Goal: Task Accomplishment & Management: Manage account settings

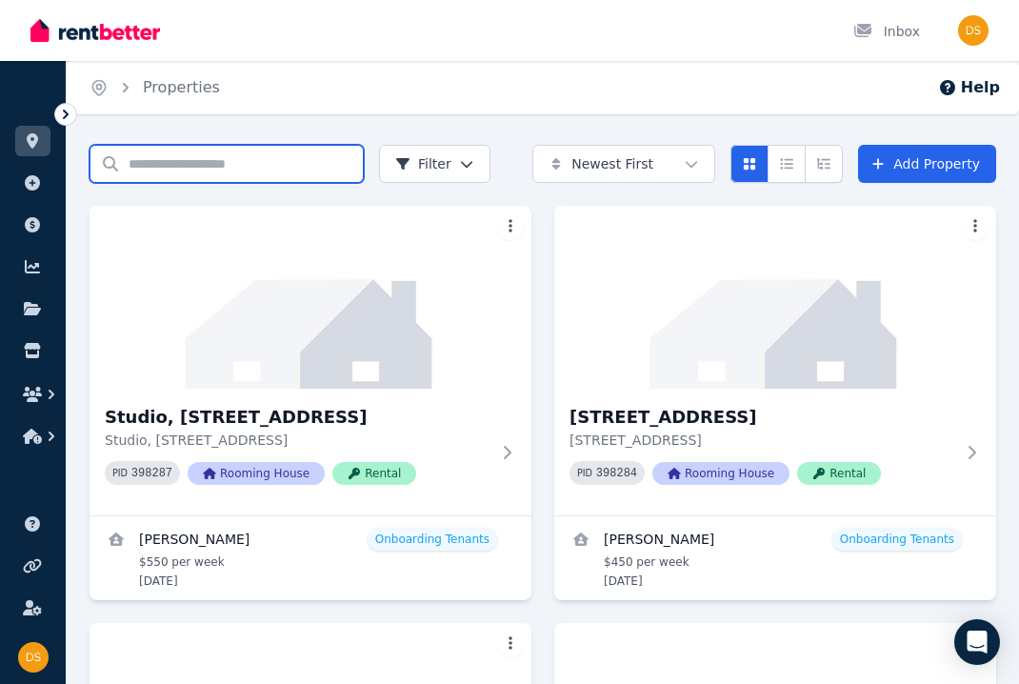
click at [312, 159] on input "Search properties" at bounding box center [227, 164] width 274 height 38
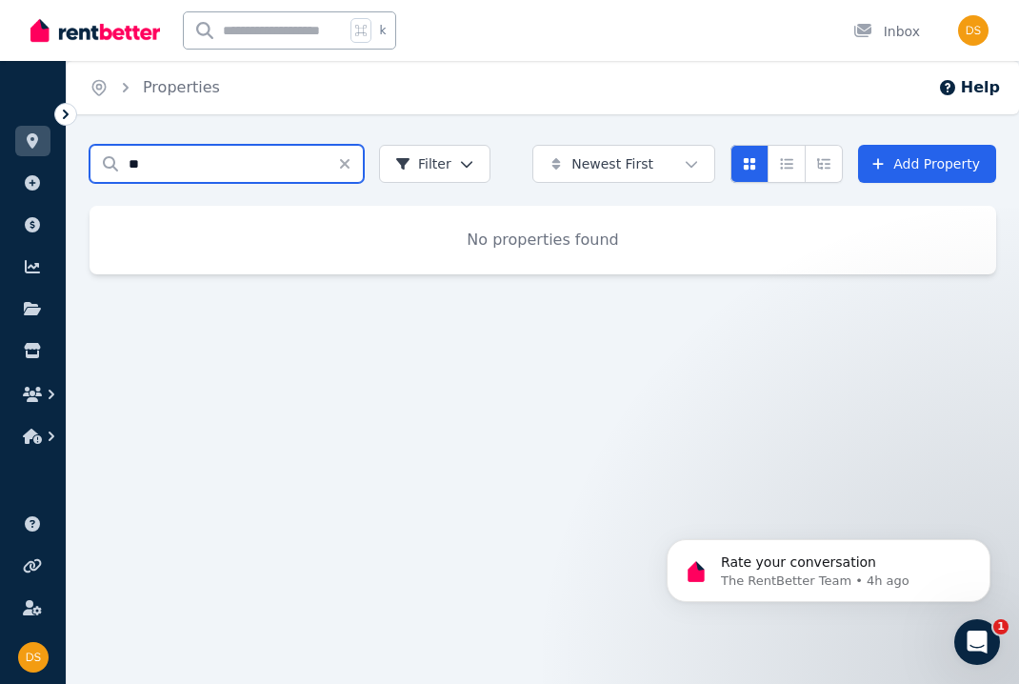
type input "*"
click at [176, 169] on input "***" at bounding box center [227, 164] width 274 height 38
type input "***"
click at [344, 164] on icon "Clear search" at bounding box center [345, 164] width 10 height 10
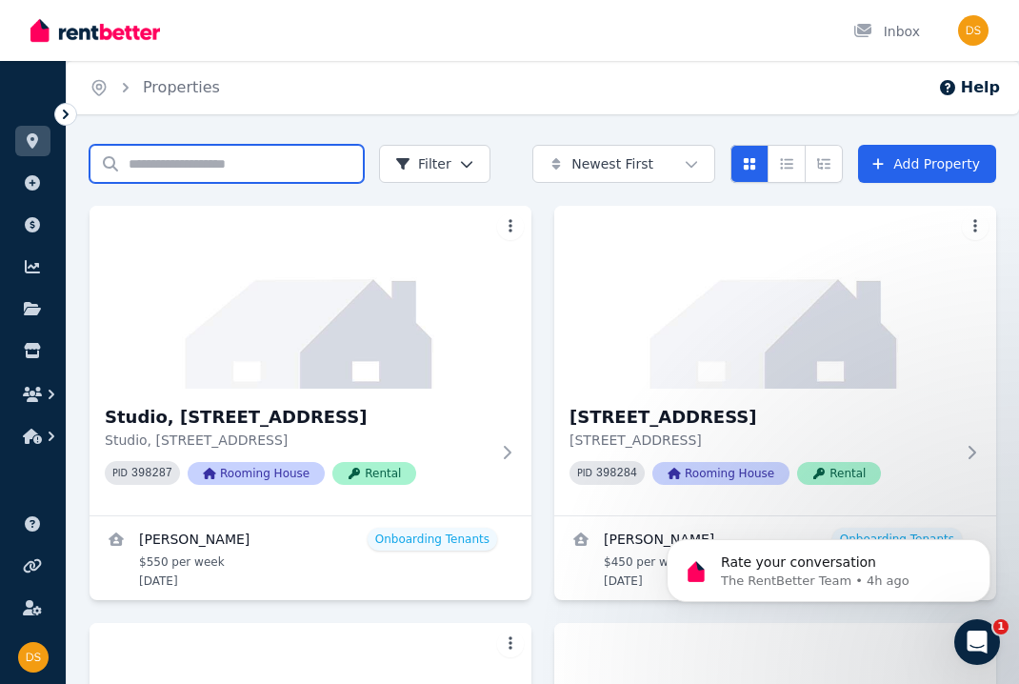
click at [187, 157] on input "Search properties" at bounding box center [227, 164] width 274 height 38
click at [49, 398] on icon "button" at bounding box center [52, 395] width 6 height 10
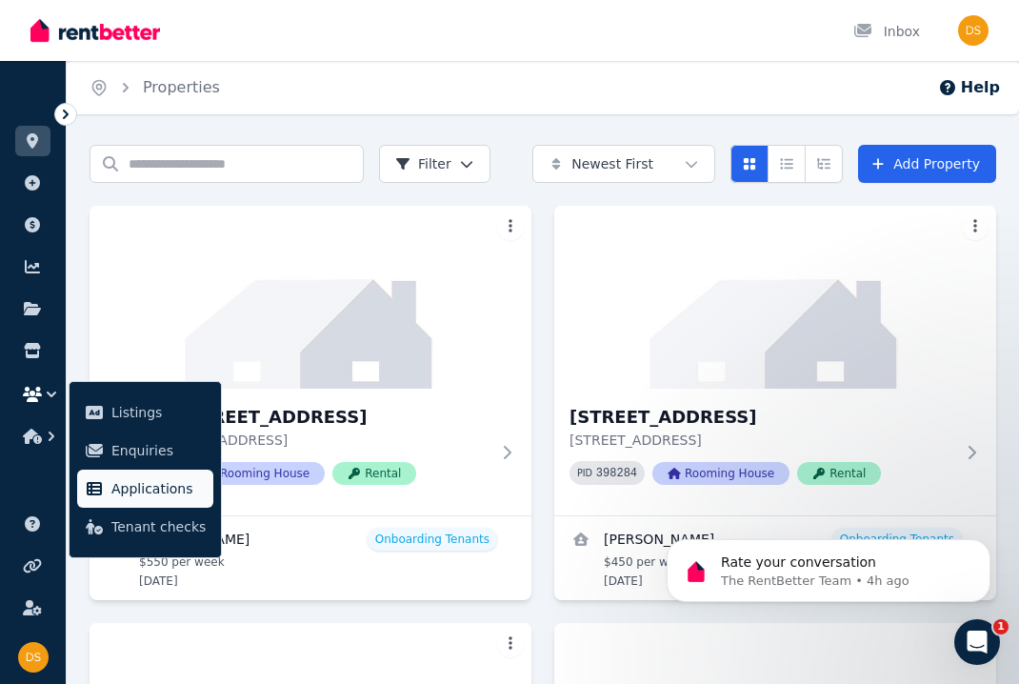
click at [127, 484] on span "Applications" at bounding box center [158, 488] width 94 height 23
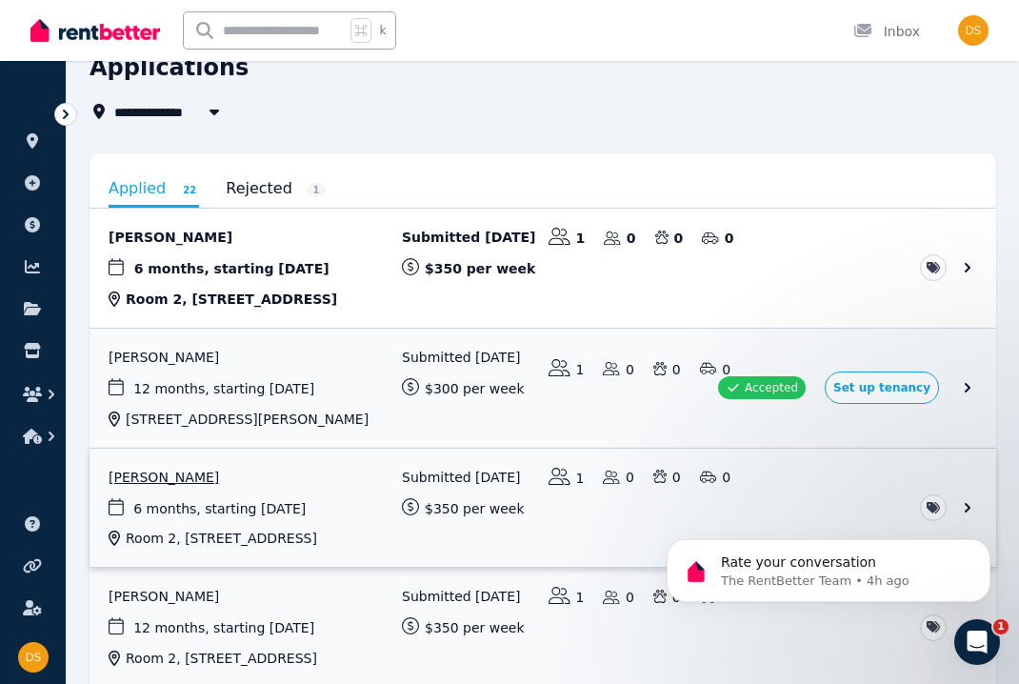
scroll to position [93, 0]
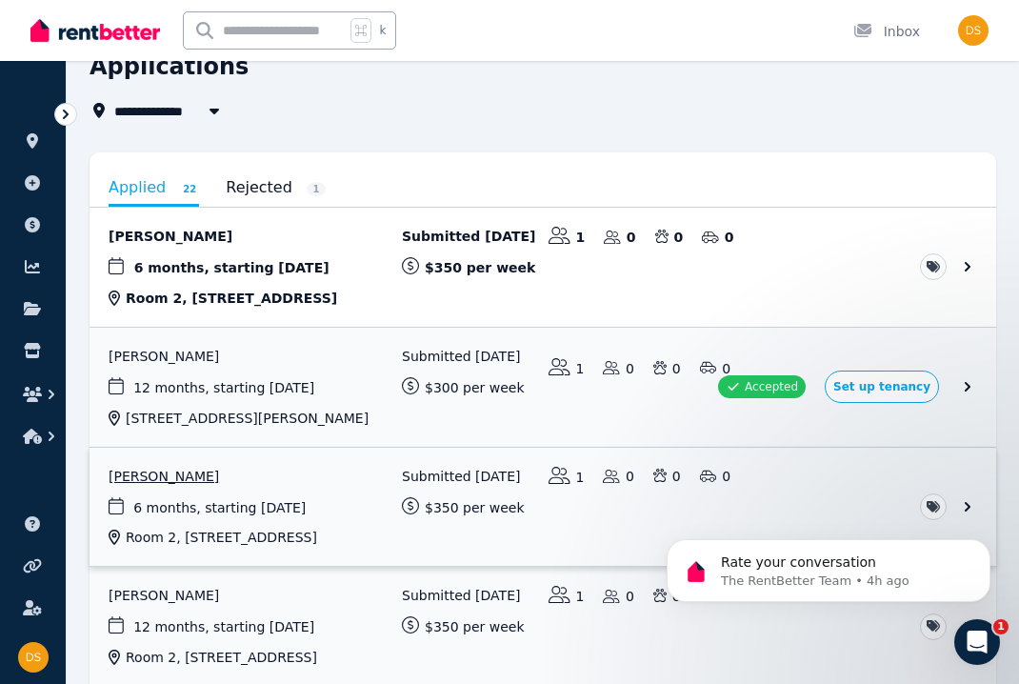
click at [178, 476] on link "View application: Tarushi Nandwani" at bounding box center [543, 507] width 907 height 119
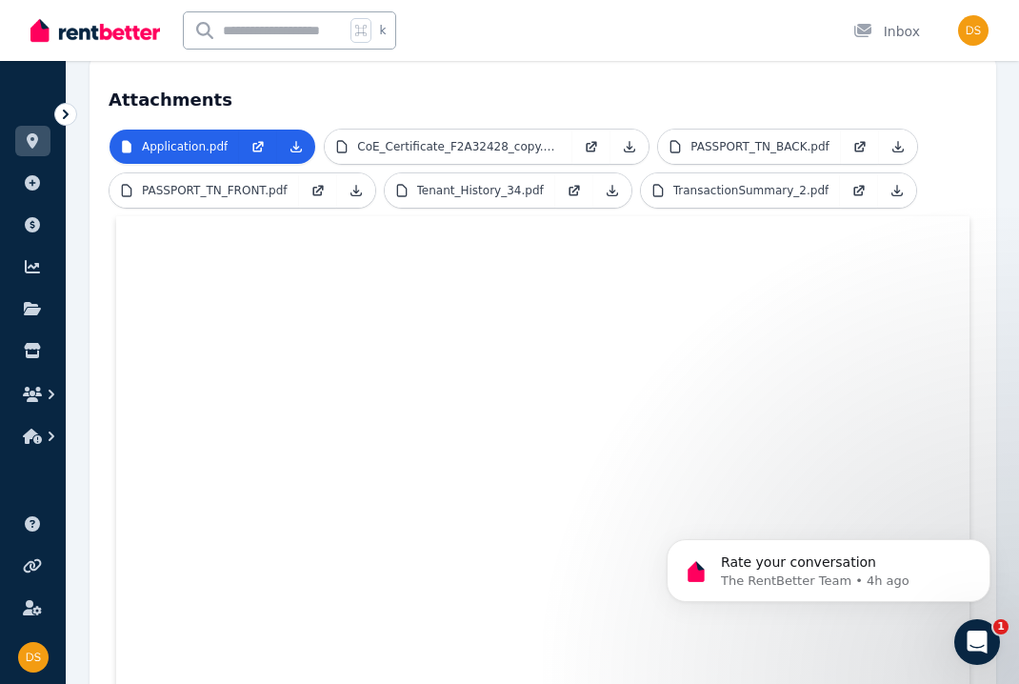
scroll to position [461, 0]
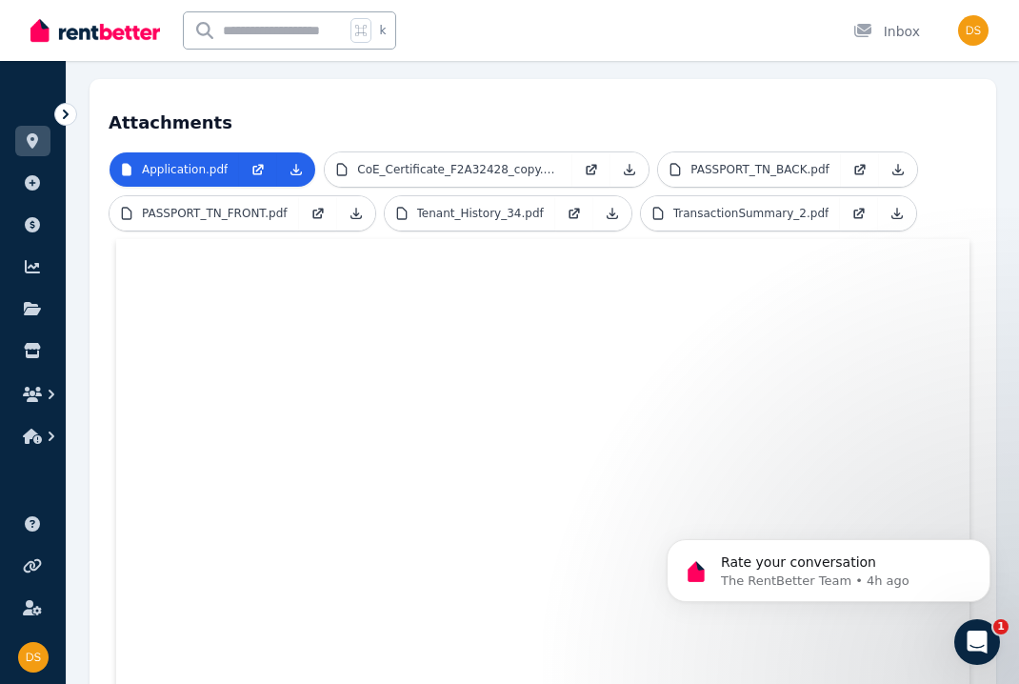
click at [320, 98] on h4 "Attachments" at bounding box center [543, 117] width 869 height 38
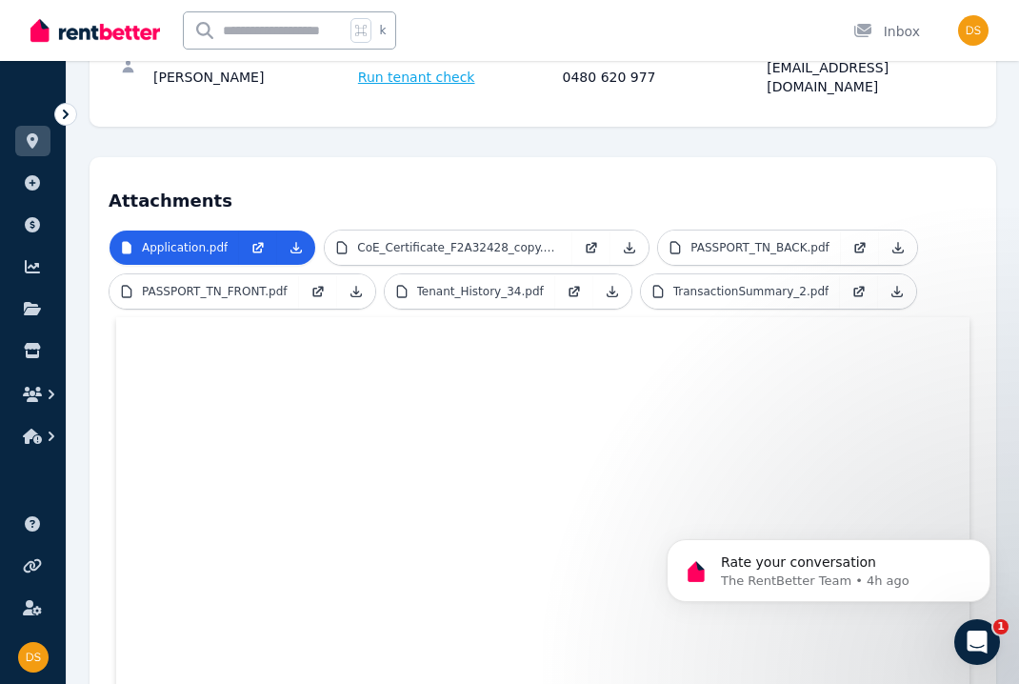
scroll to position [362, 0]
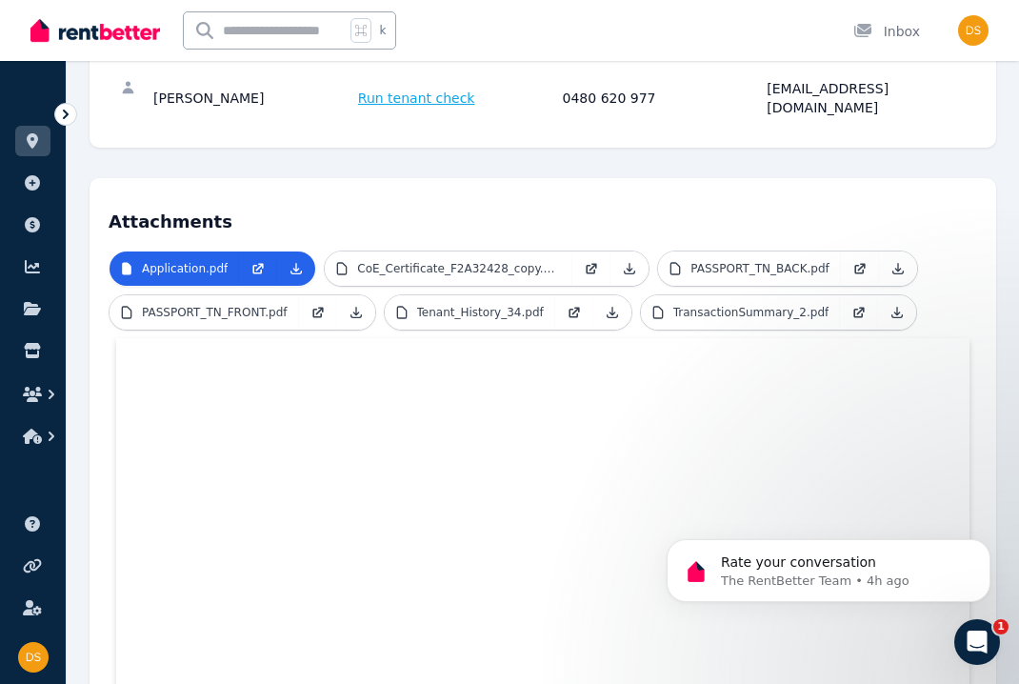
click at [346, 197] on h4 "Attachments" at bounding box center [543, 216] width 869 height 38
click at [982, 539] on icon "Dismiss notification" at bounding box center [985, 544] width 10 height 10
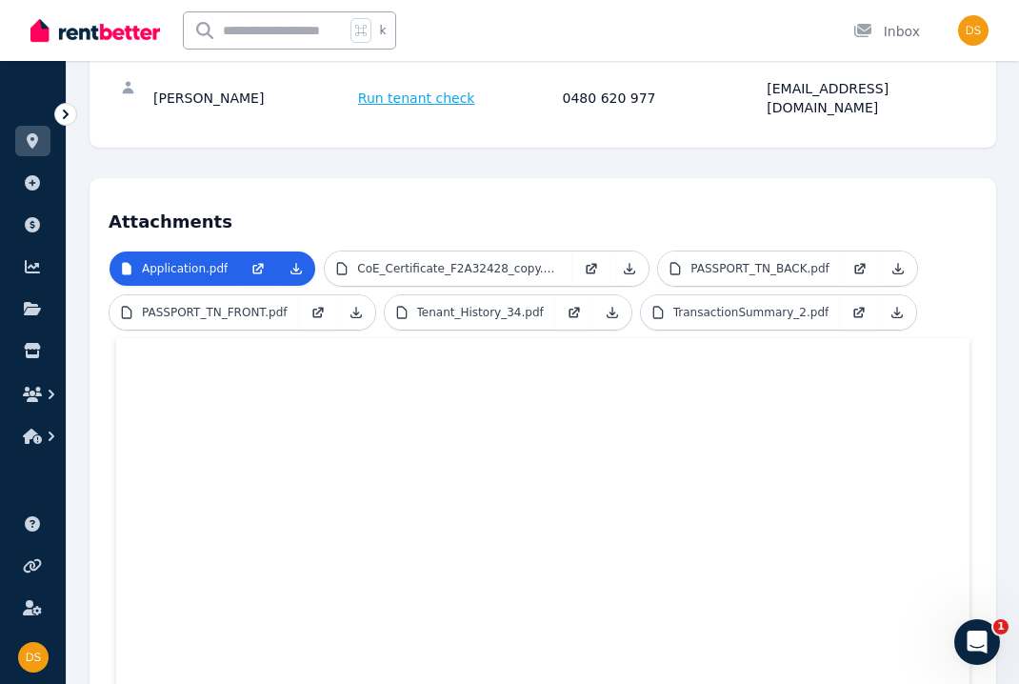
click at [986, 624] on div "Open Intercom Messenger" at bounding box center [977, 642] width 63 height 63
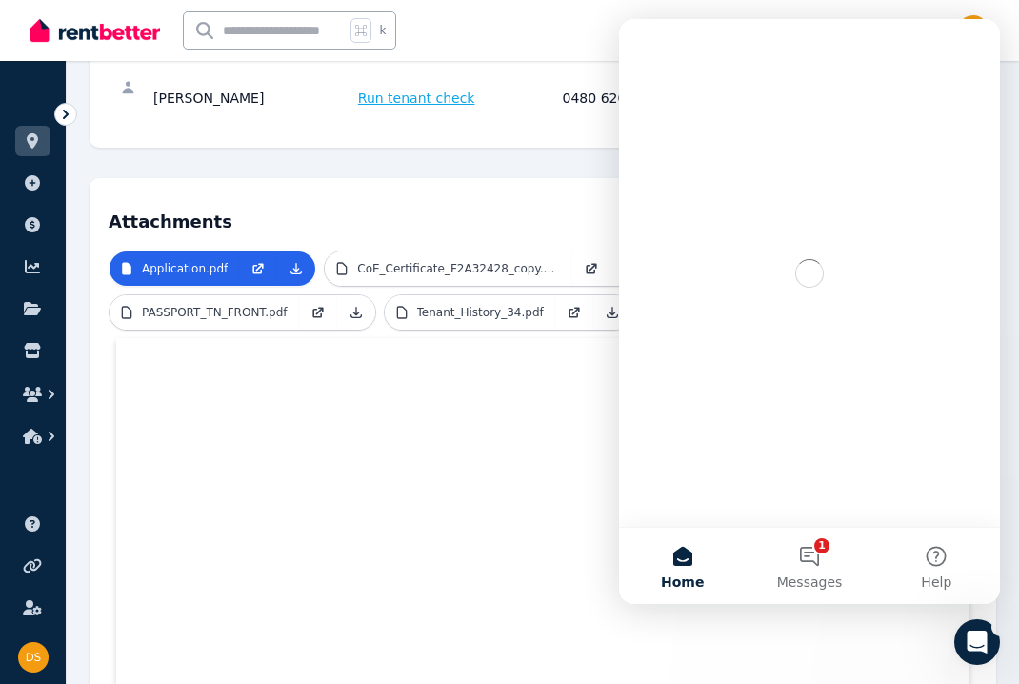
scroll to position [0, 0]
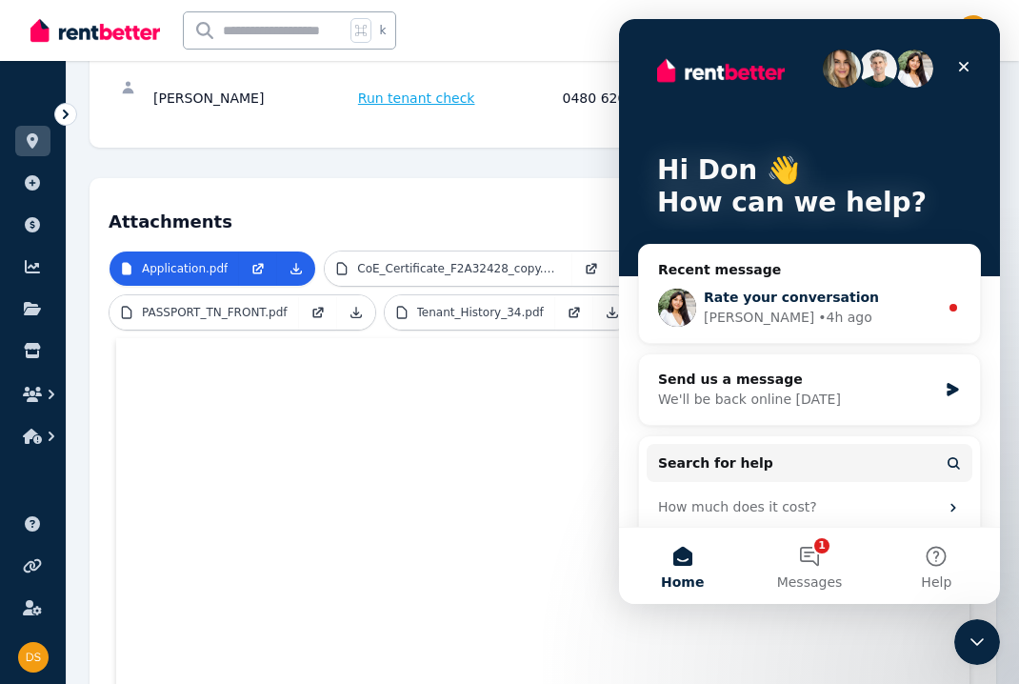
click at [749, 308] on div "Rochelle" at bounding box center [759, 318] width 111 height 20
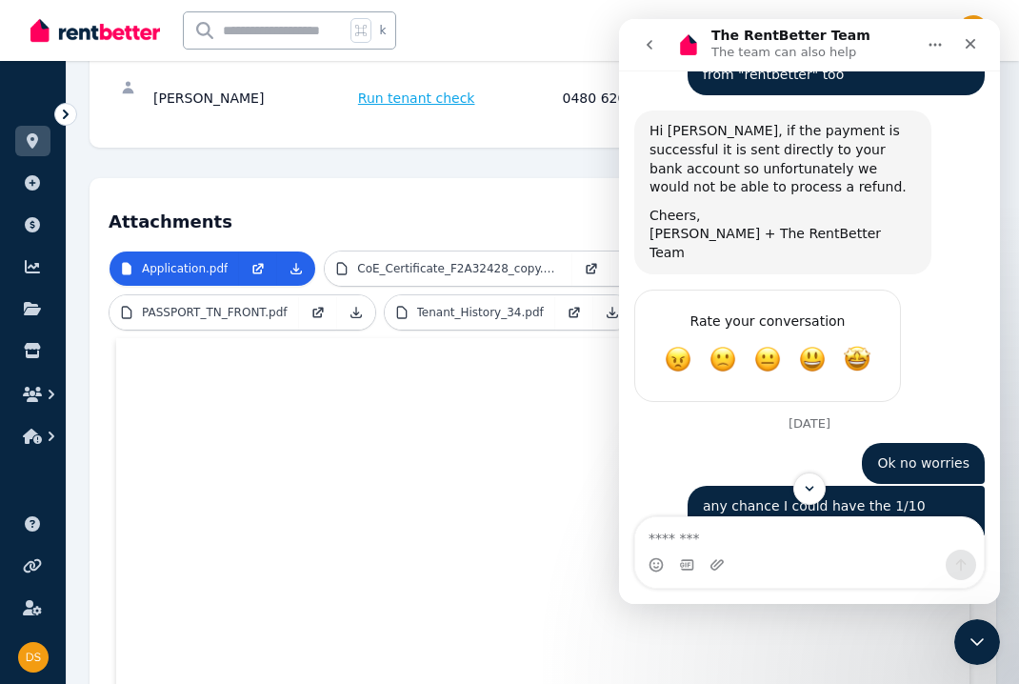
scroll to position [2456, 0]
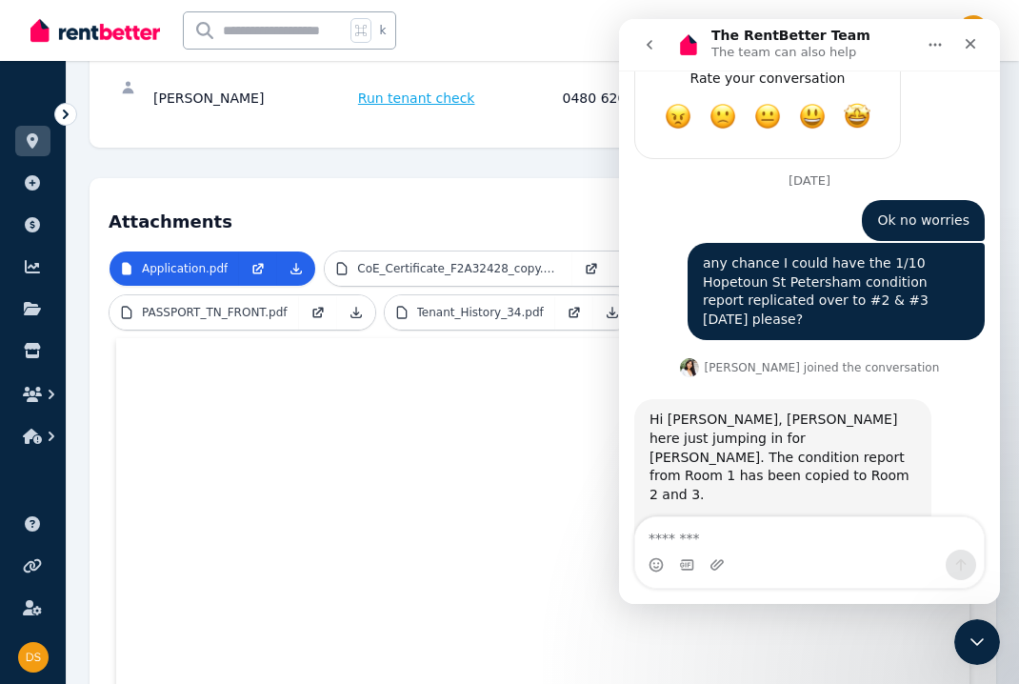
click at [749, 549] on textarea "Message…" at bounding box center [809, 533] width 349 height 32
type textarea "**********"
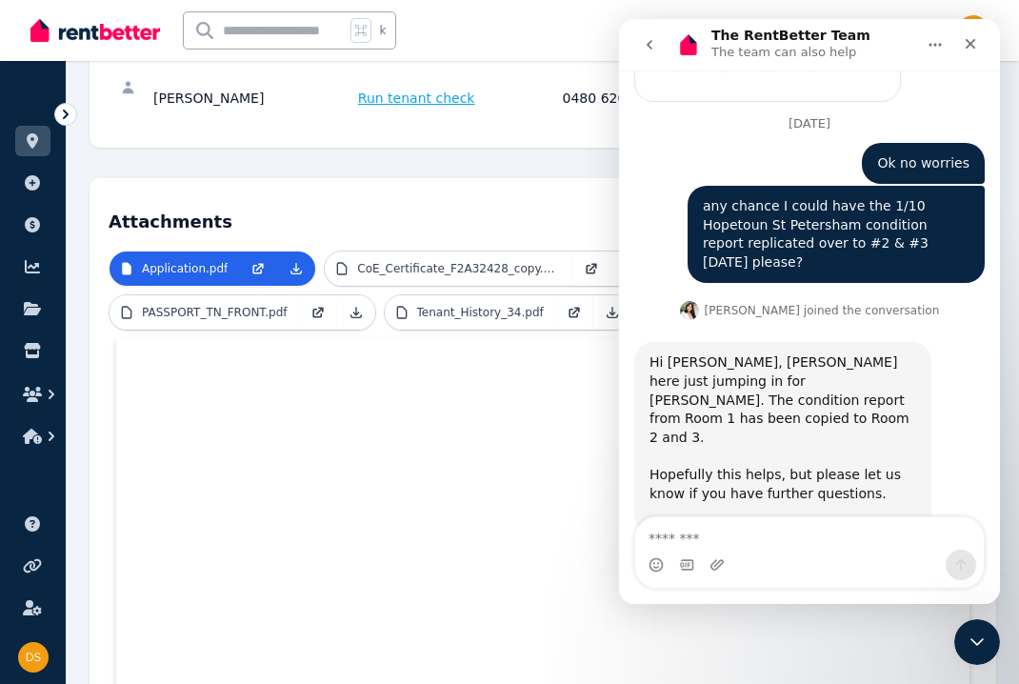
click at [975, 632] on icon "Close Intercom Messenger" at bounding box center [977, 642] width 23 height 23
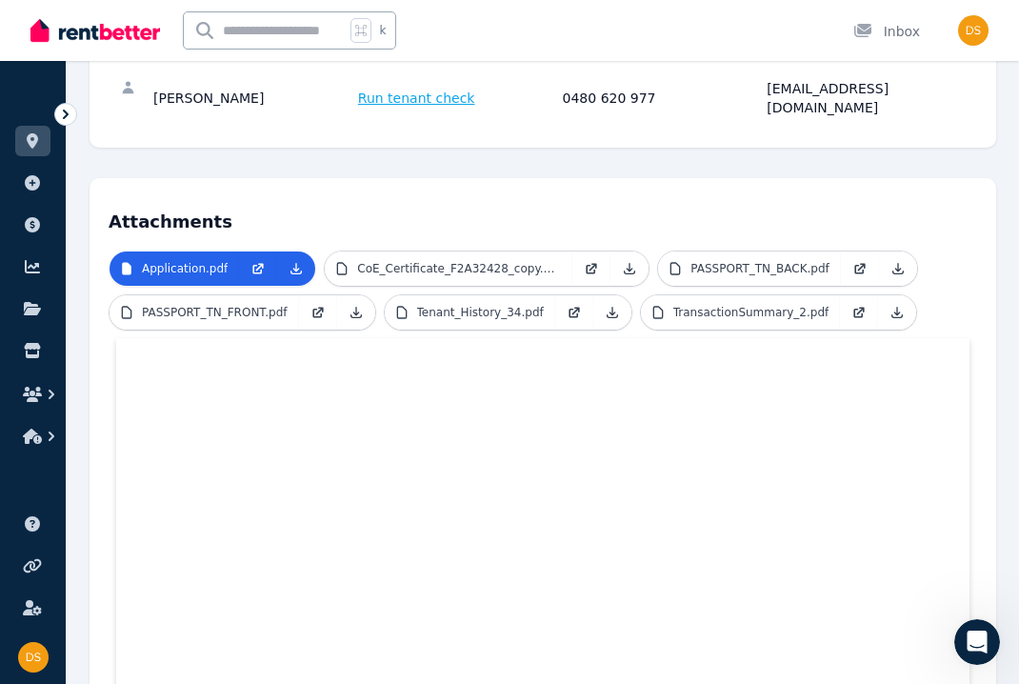
click at [416, 197] on h4 "Attachments" at bounding box center [543, 216] width 869 height 38
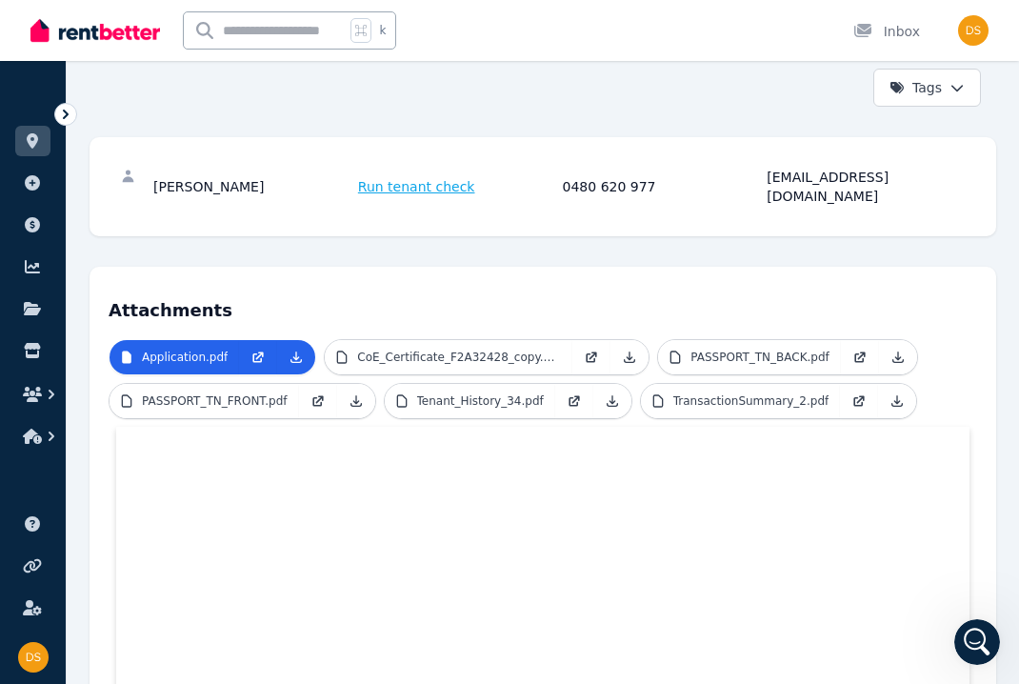
click at [414, 182] on span "Run tenant check" at bounding box center [416, 186] width 117 height 19
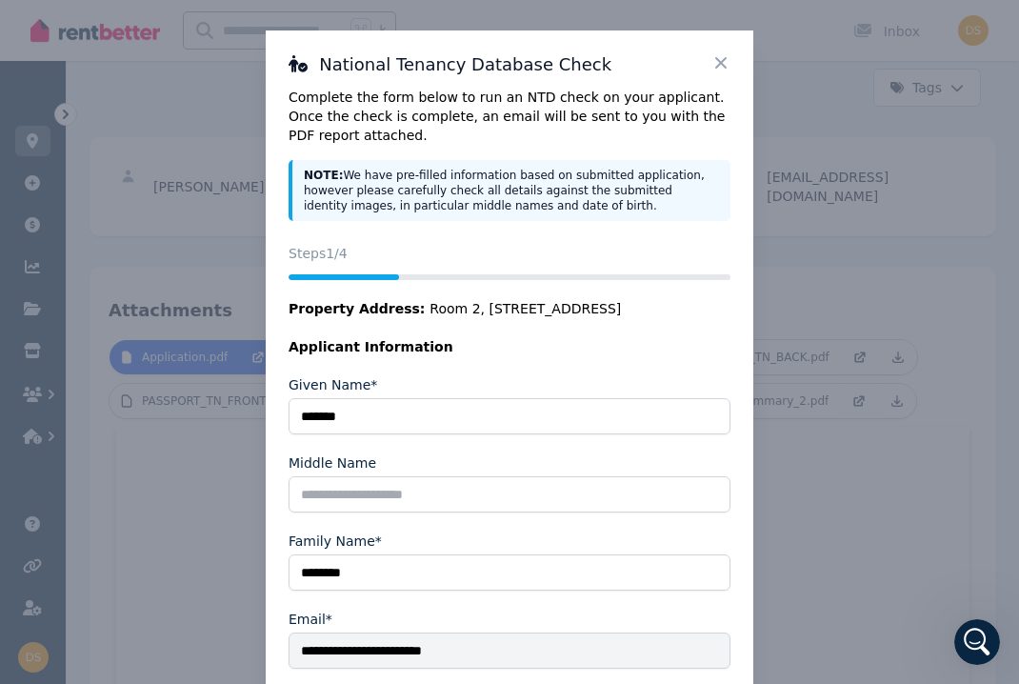
scroll to position [74, 0]
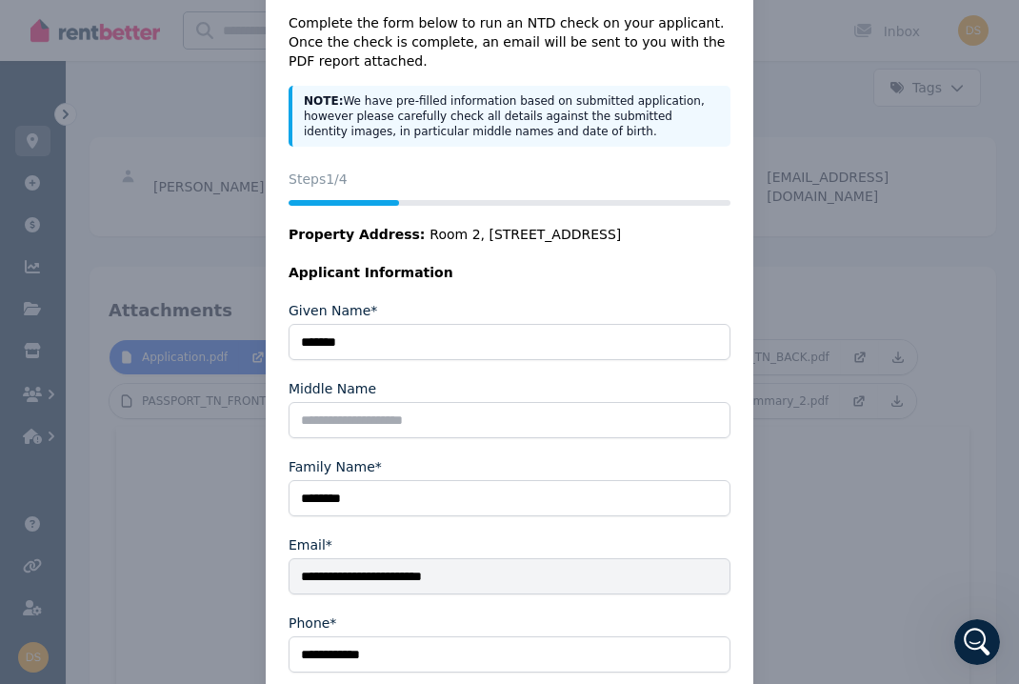
click at [233, 222] on div "**********" at bounding box center [509, 396] width 1019 height 941
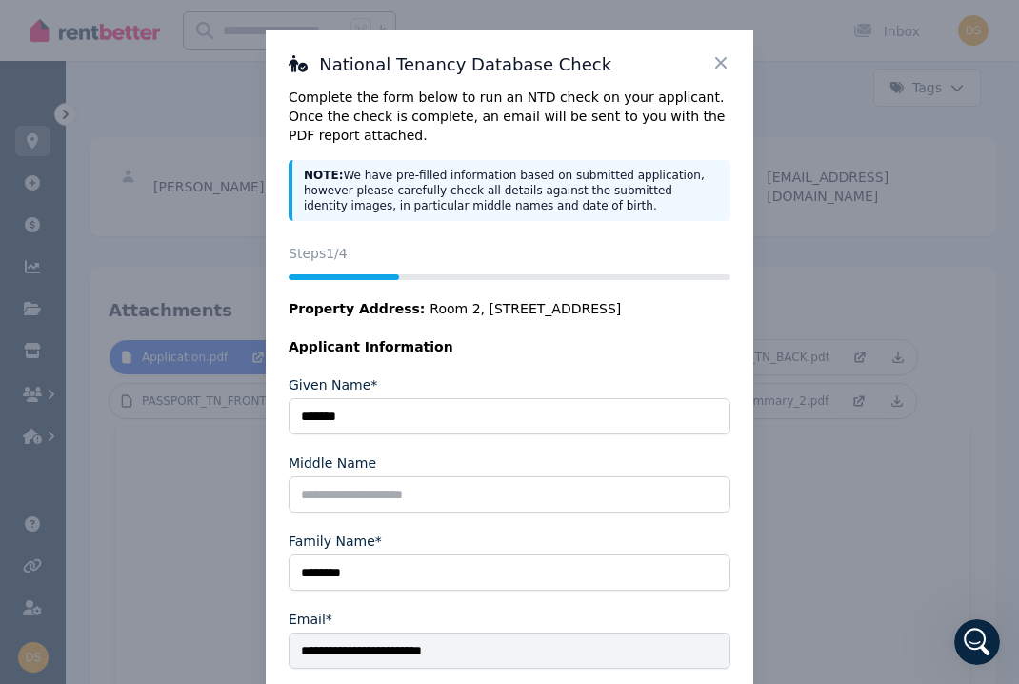
click at [715, 55] on icon at bounding box center [721, 62] width 19 height 19
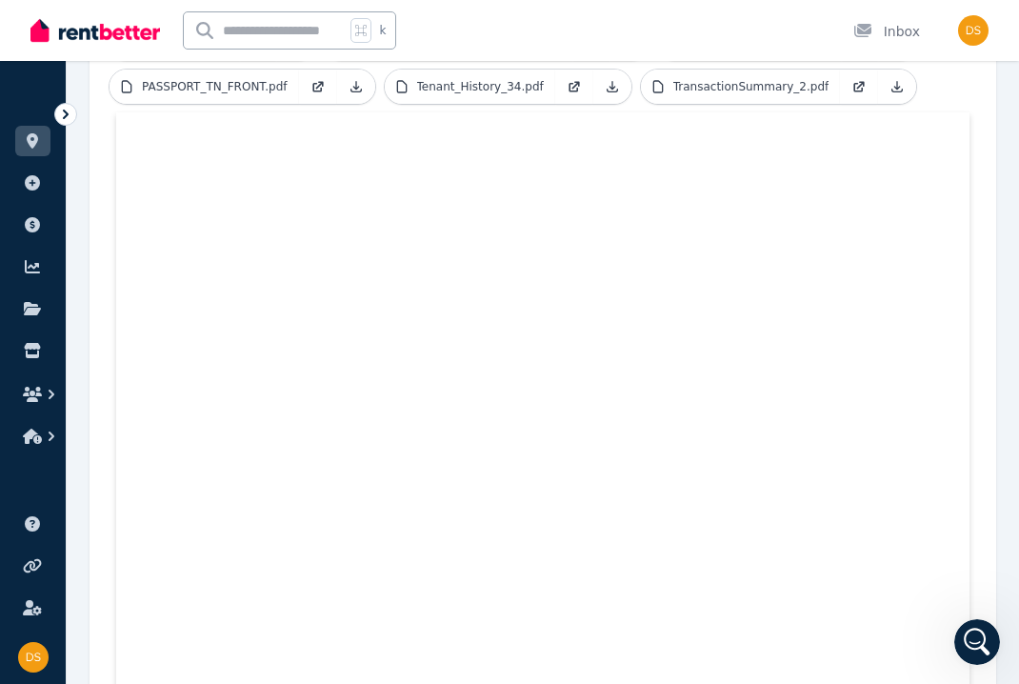
scroll to position [814, 0]
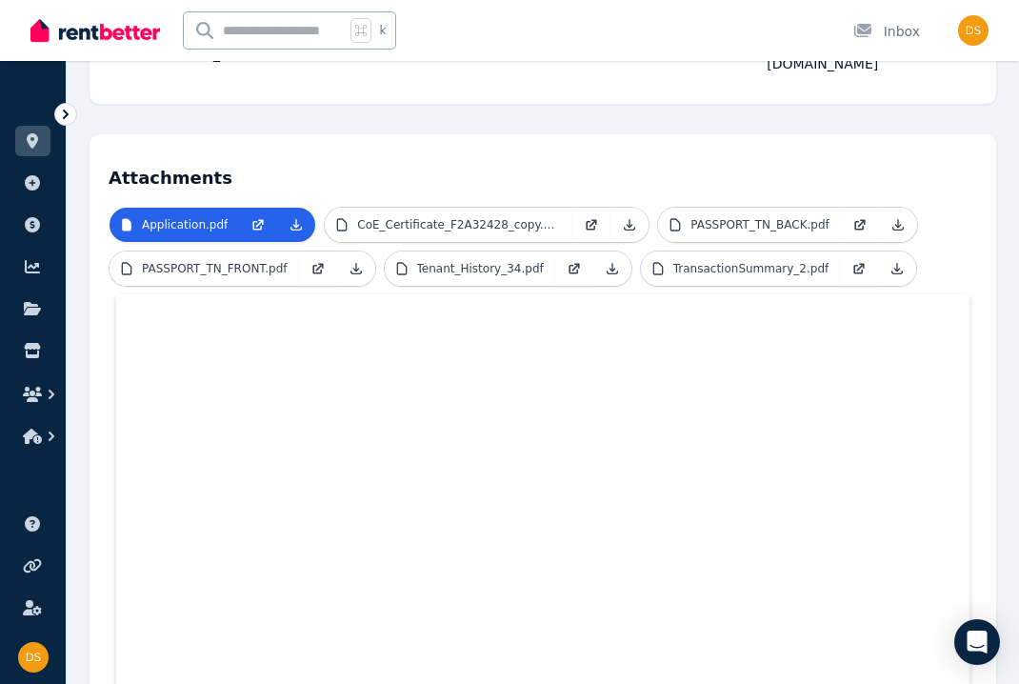
scroll to position [398, 0]
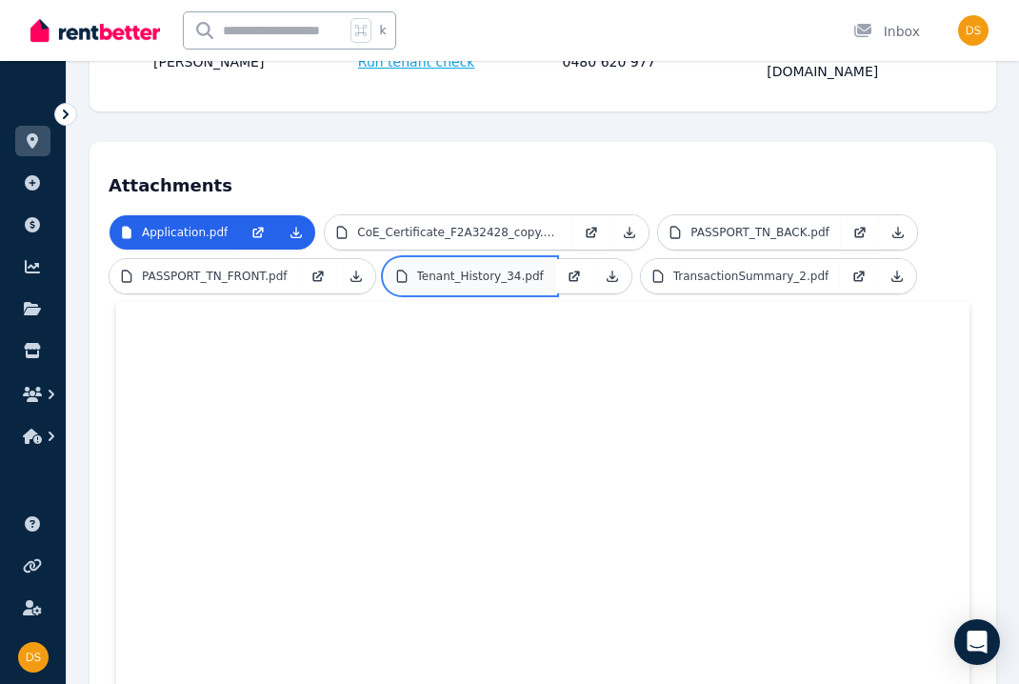
click at [502, 269] on p "Tenant_History_34.pdf" at bounding box center [480, 276] width 127 height 15
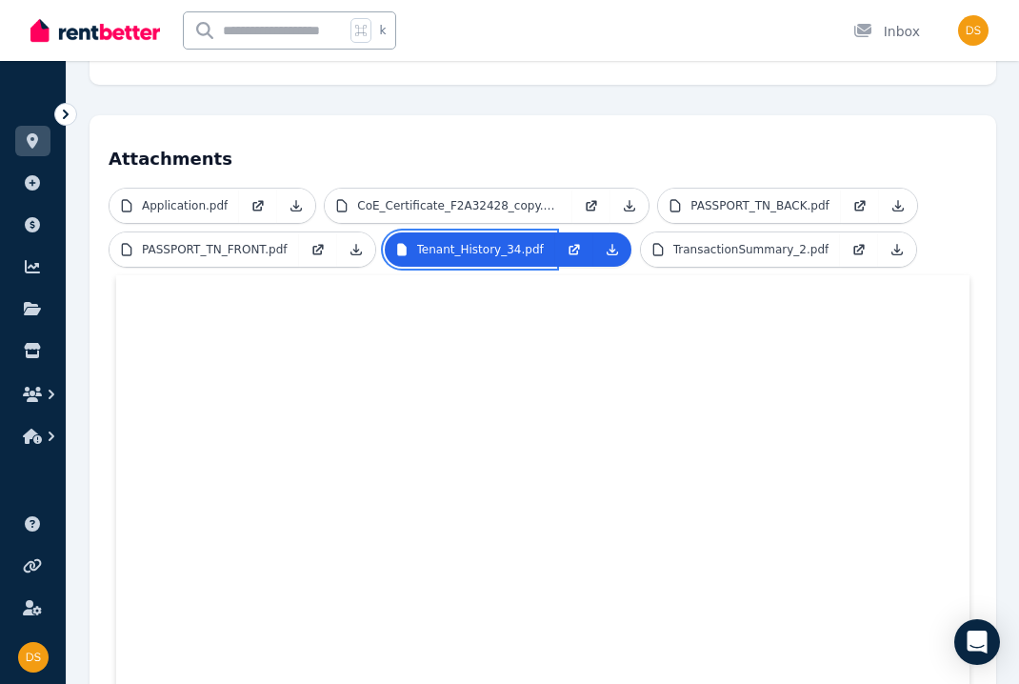
scroll to position [420, 0]
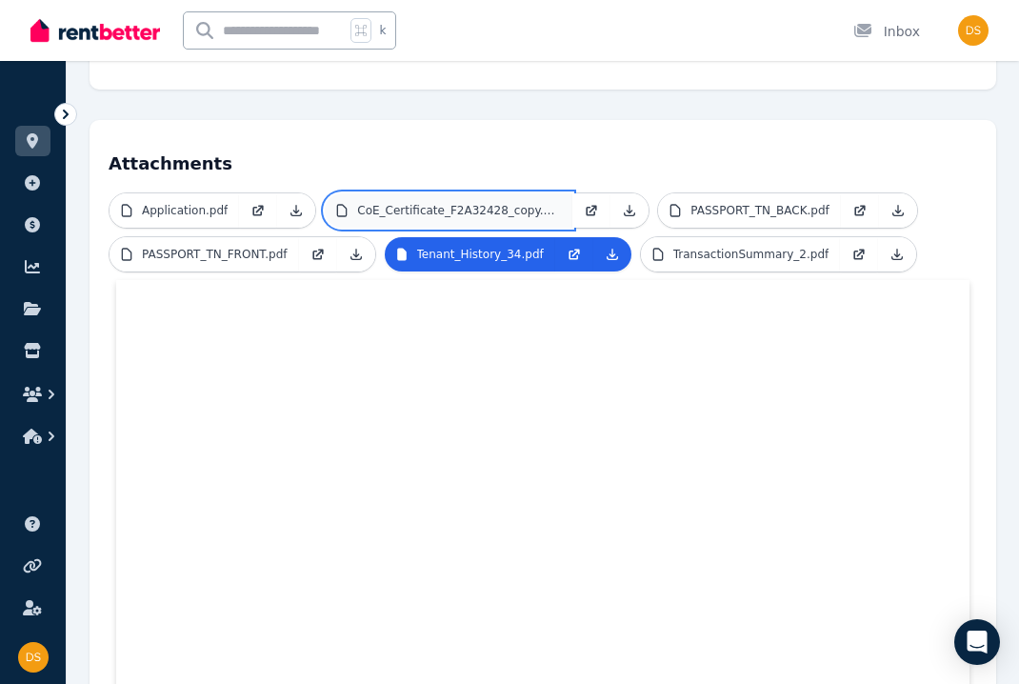
click at [389, 203] on p "CoE_Certificate_F2A32428_copy.pdf" at bounding box center [459, 210] width 204 height 15
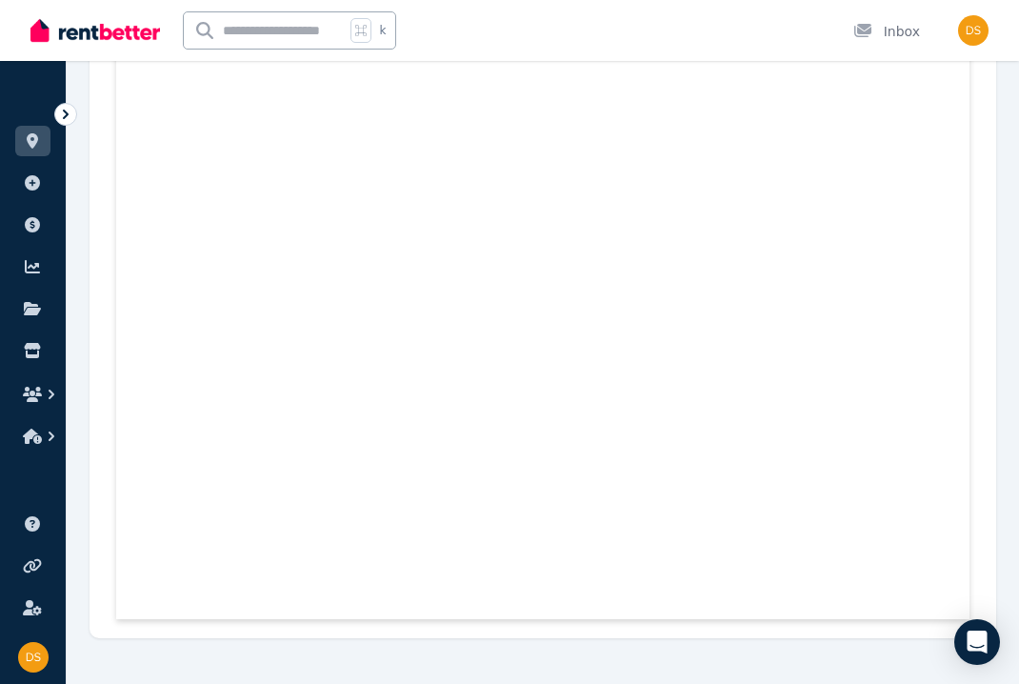
scroll to position [1354, 0]
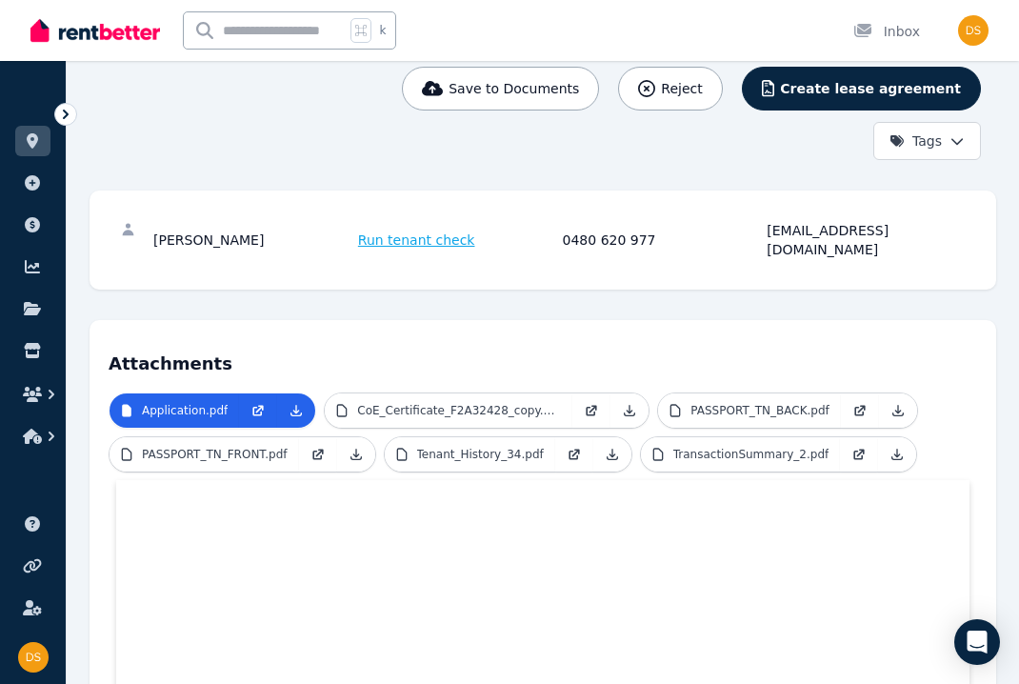
scroll to position [225, 0]
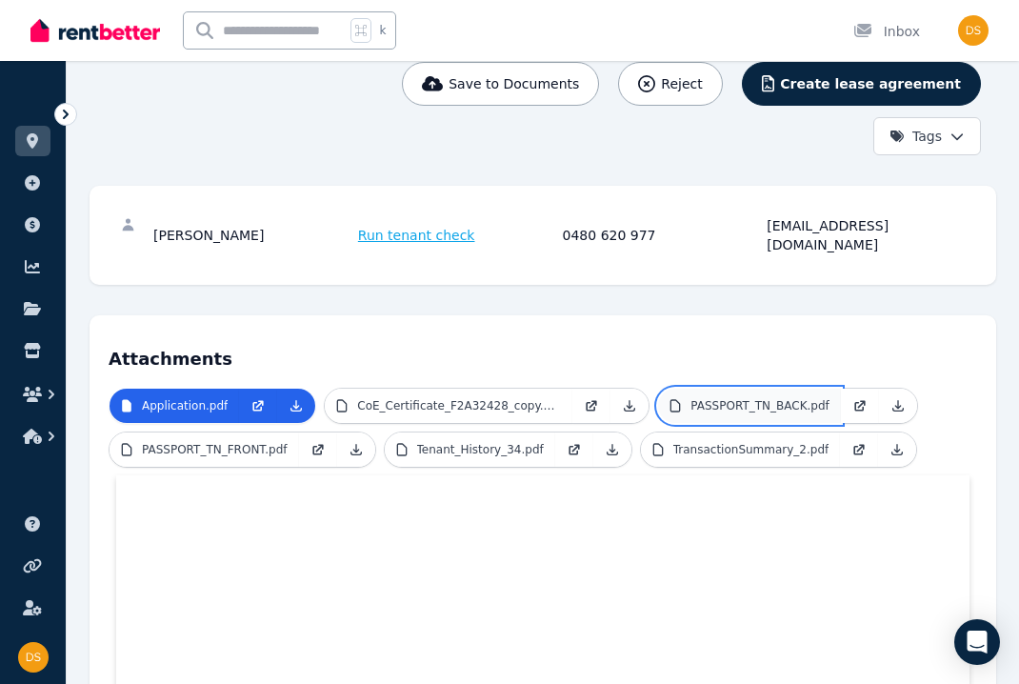
click at [734, 389] on link "PASSPORT_TN_BACK.pdf" at bounding box center [749, 406] width 182 height 34
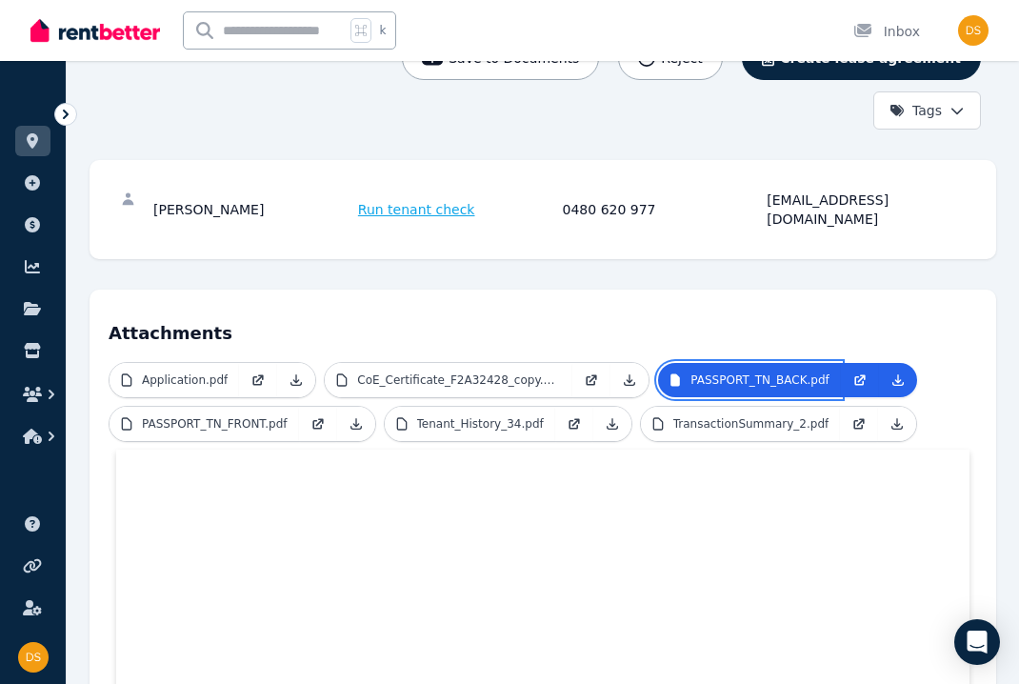
scroll to position [241, 0]
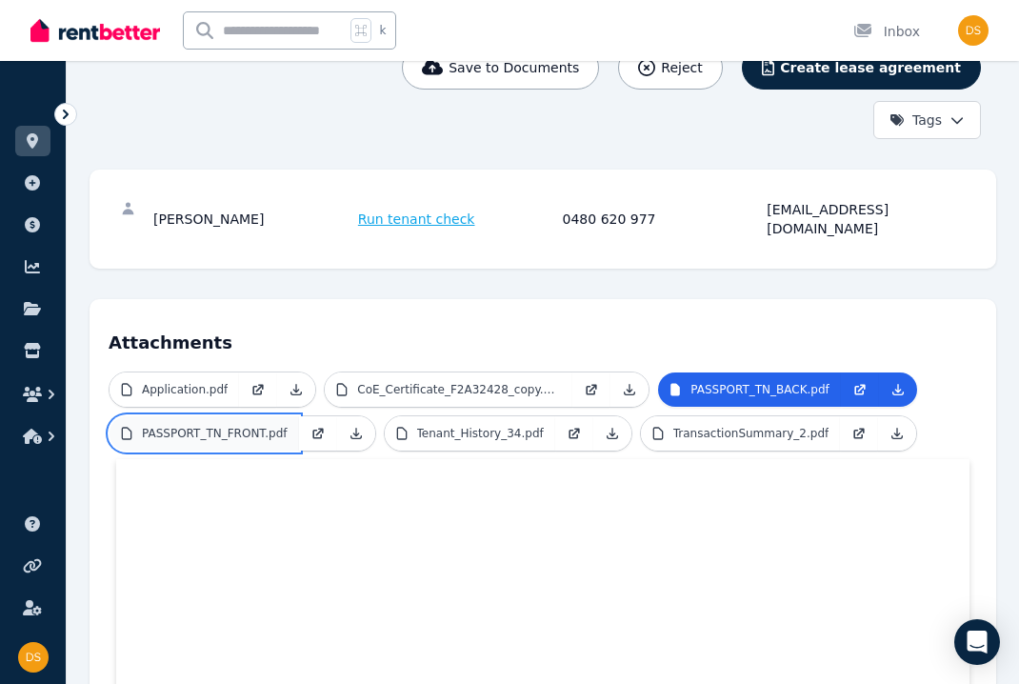
click at [241, 416] on link "PASSPORT_TN_FRONT.pdf" at bounding box center [205, 433] width 190 height 34
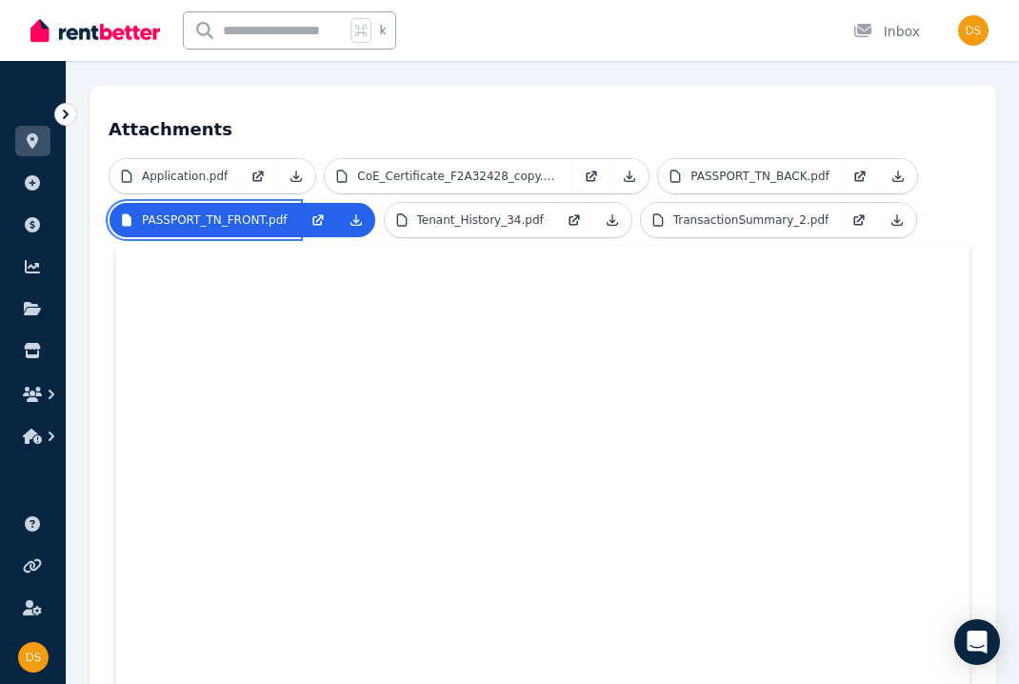
scroll to position [422, 0]
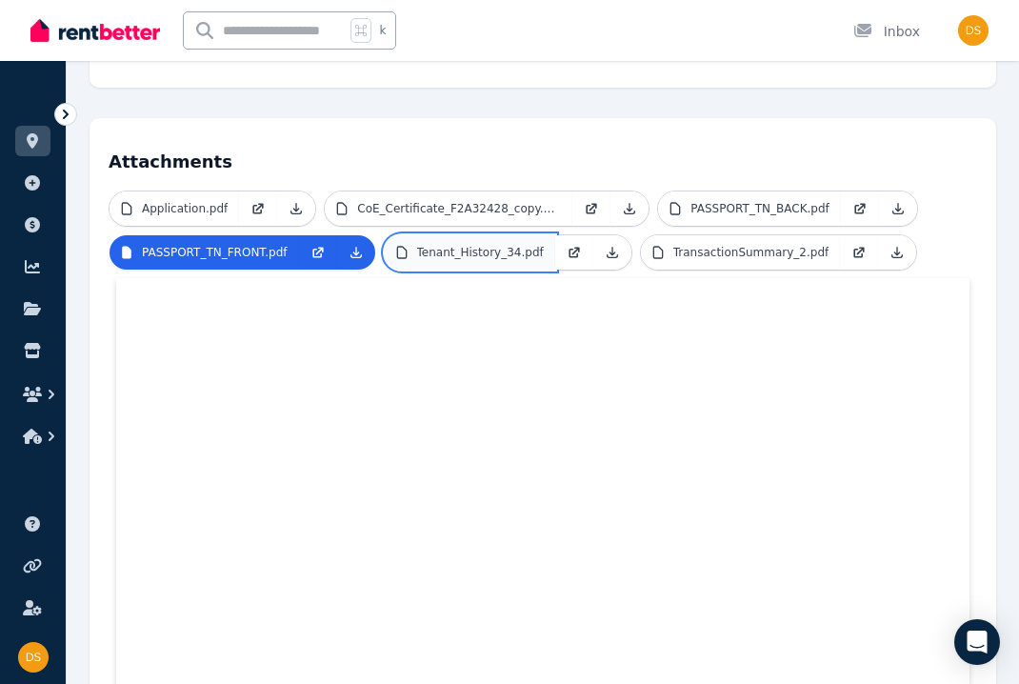
click at [467, 248] on link "Tenant_History_34.pdf" at bounding box center [470, 252] width 171 height 34
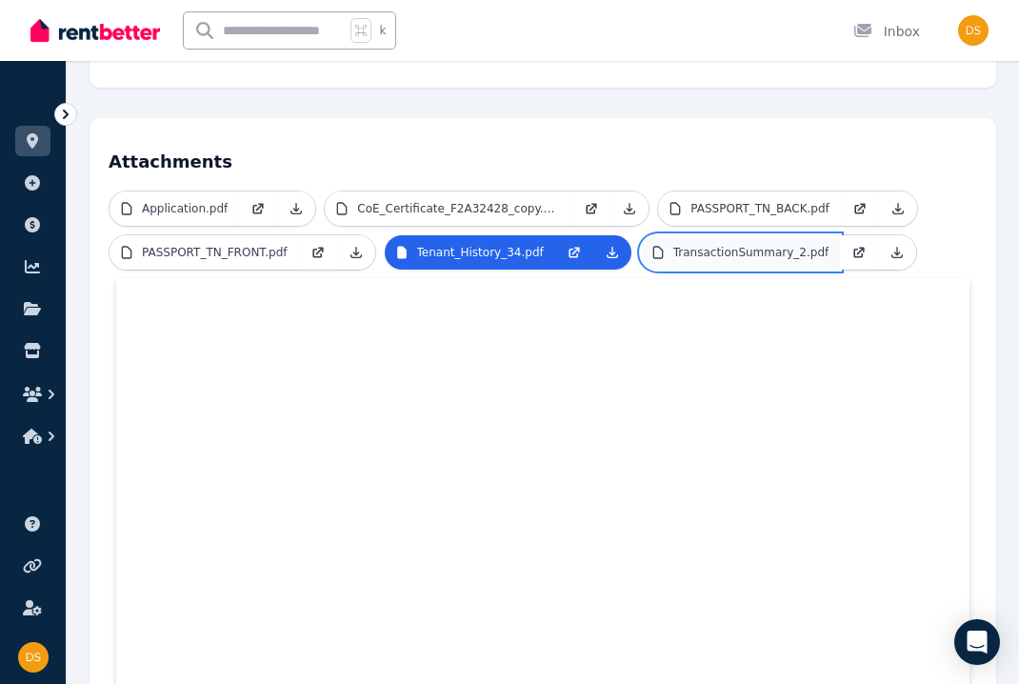
click at [689, 245] on p "TransactionSummary_2.pdf" at bounding box center [752, 252] width 156 height 15
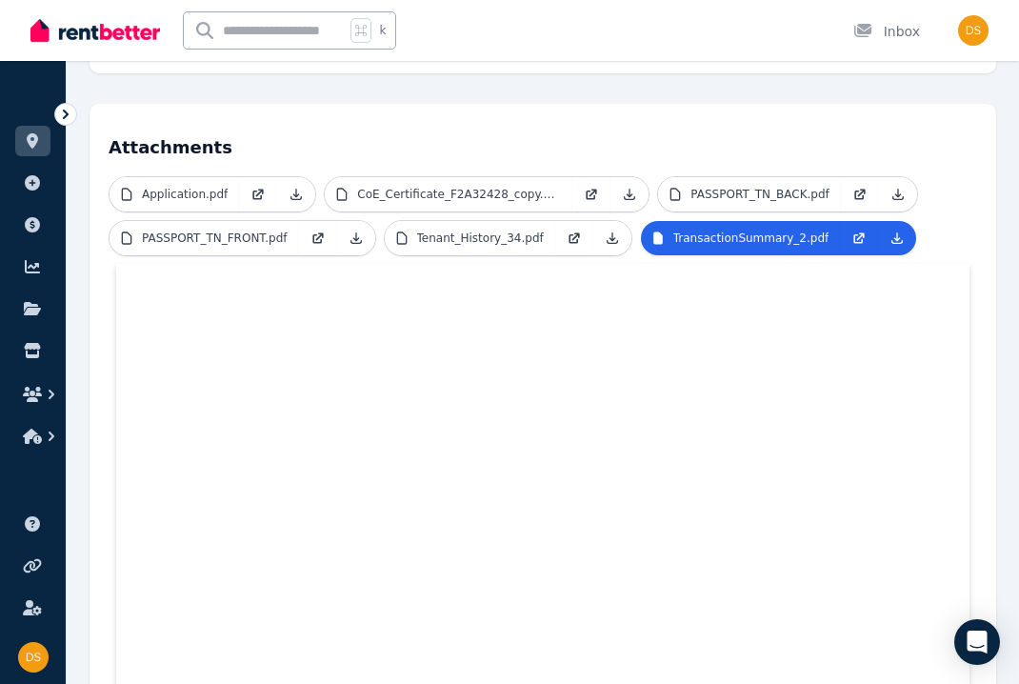
scroll to position [434, 0]
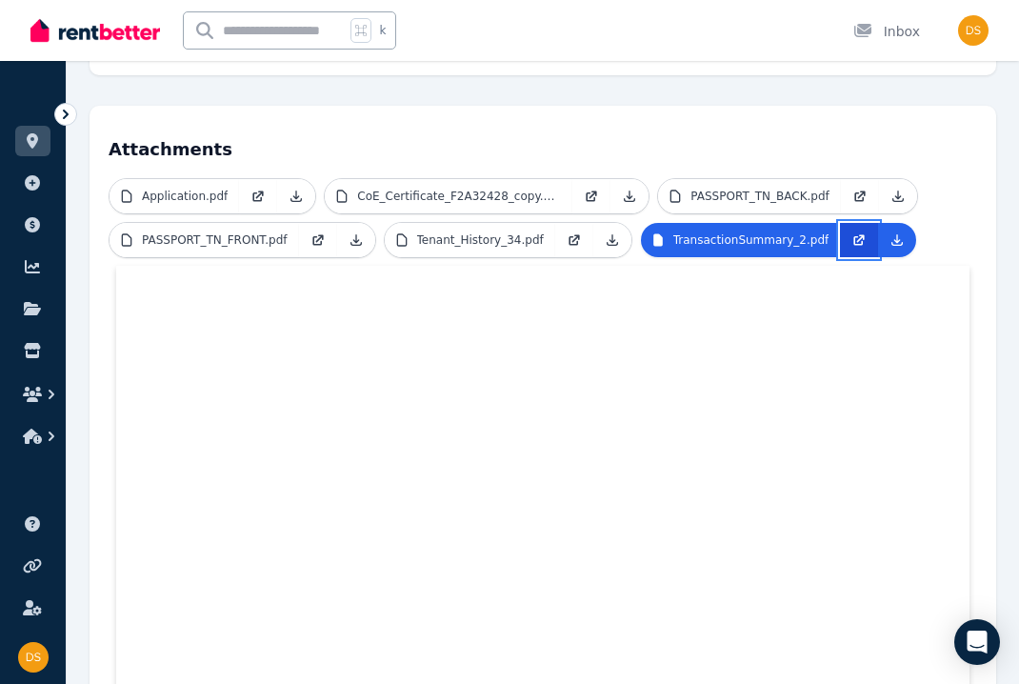
click at [866, 232] on icon at bounding box center [859, 239] width 15 height 15
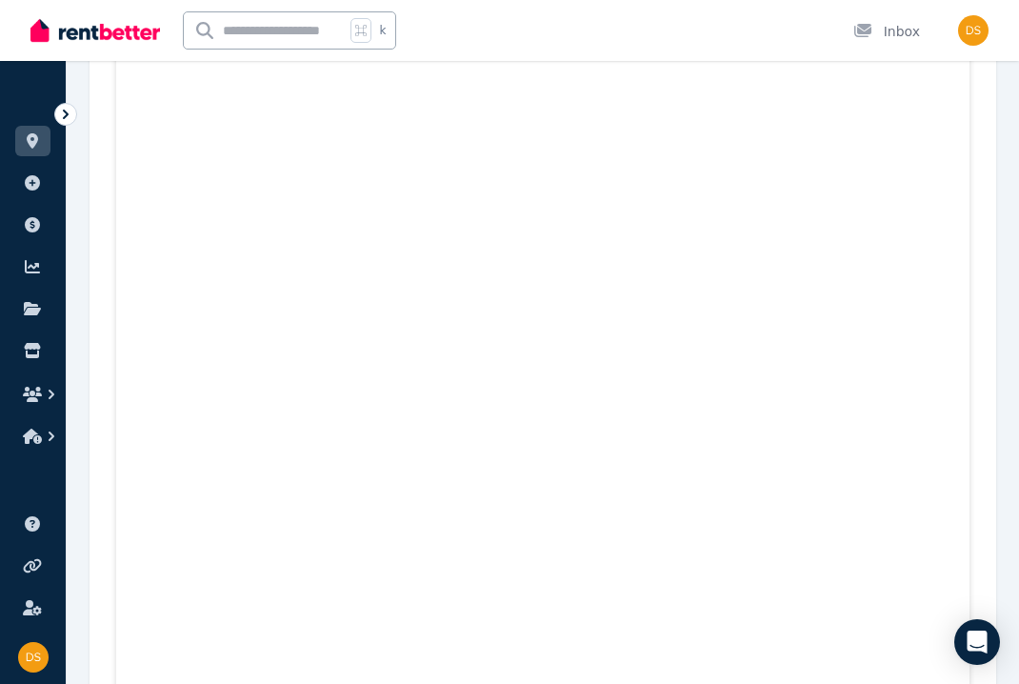
scroll to position [0, 0]
